Goal: Task Accomplishment & Management: Manage account settings

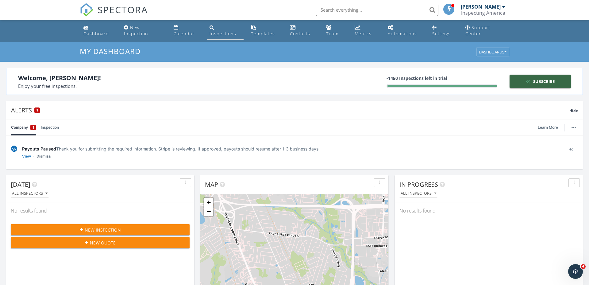
click at [219, 32] on div "Inspections" at bounding box center [223, 34] width 27 height 6
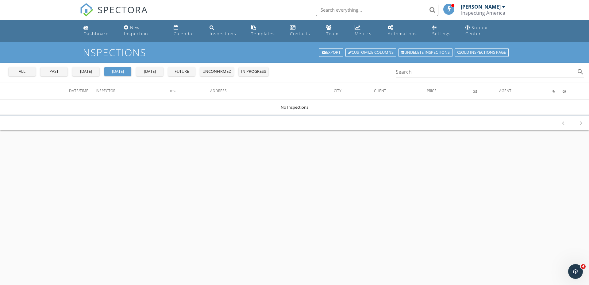
click at [56, 71] on div "past" at bounding box center [54, 71] width 22 height 6
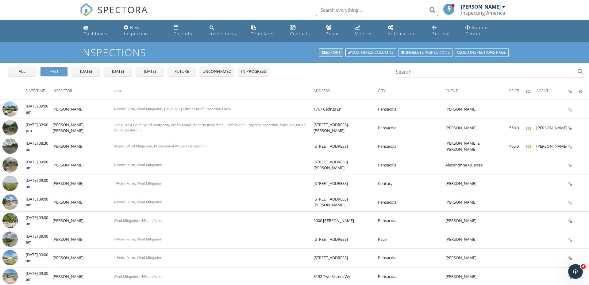
click at [328, 52] on link "Export" at bounding box center [331, 52] width 24 height 9
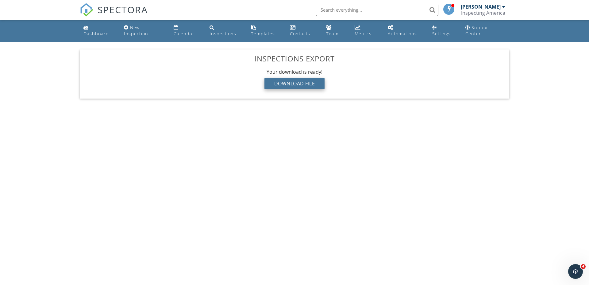
click at [290, 85] on div "Download File" at bounding box center [295, 83] width 60 height 11
